Goal: Use online tool/utility: Utilize a website feature to perform a specific function

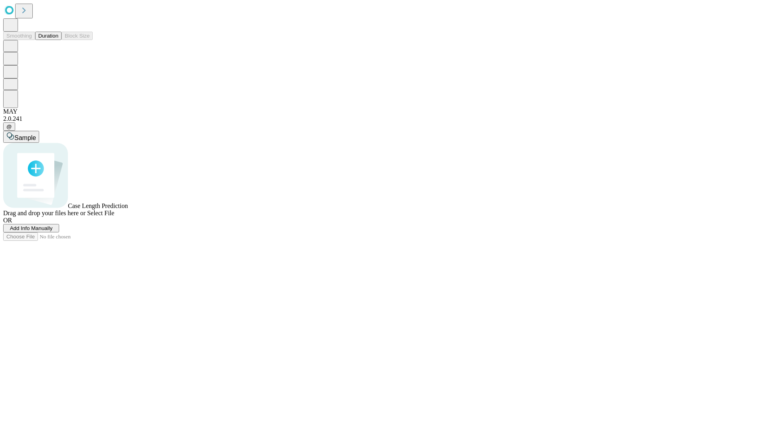
click at [58, 40] on button "Duration" at bounding box center [48, 36] width 26 height 8
click at [53, 231] on span "Add Info Manually" at bounding box center [31, 228] width 43 height 6
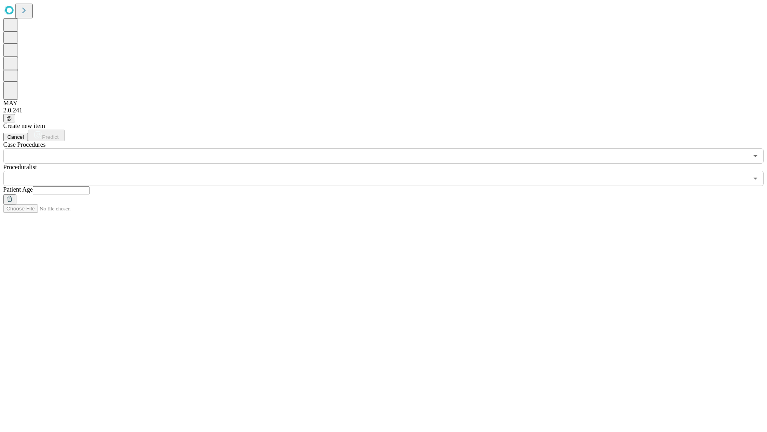
click at [90, 186] on input "text" at bounding box center [61, 190] width 57 height 8
type input "**"
click at [389, 171] on input "text" at bounding box center [375, 178] width 745 height 15
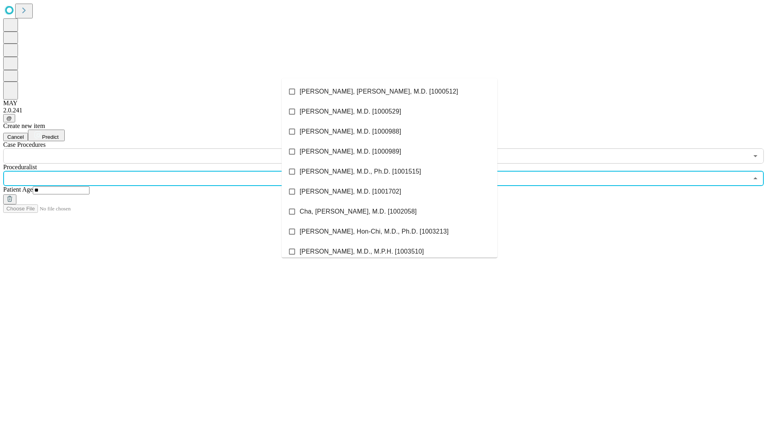
click at [390, 92] on li "[PERSON_NAME], [PERSON_NAME], M.D. [1000512]" at bounding box center [390, 92] width 216 height 20
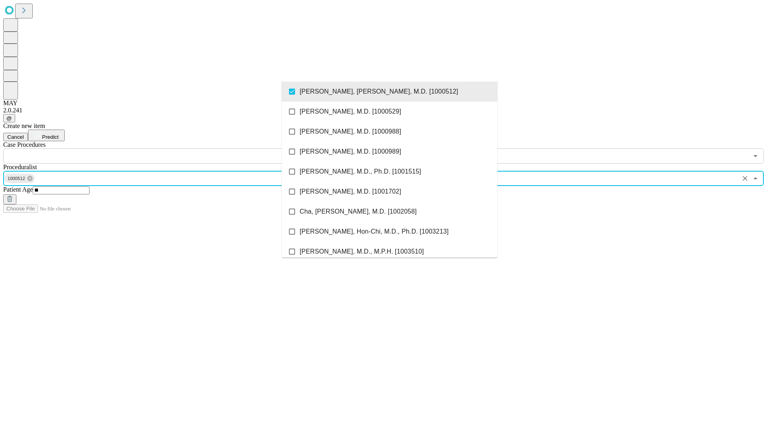
click at [168, 148] on input "text" at bounding box center [375, 155] width 745 height 15
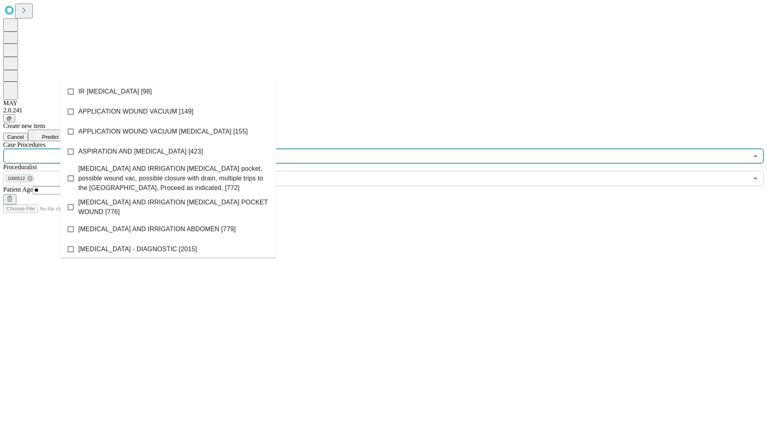
click at [168, 92] on li "IR [MEDICAL_DATA] [98]" at bounding box center [168, 92] width 216 height 20
click at [58, 134] on span "Predict" at bounding box center [50, 137] width 16 height 6
